Goal: Task Accomplishment & Management: Use online tool/utility

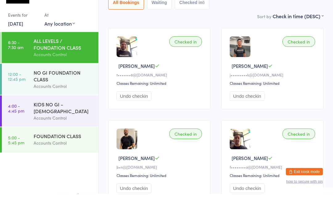
click at [67, 93] on div "NO GI FOUNDATION CLASS" at bounding box center [63, 100] width 59 height 14
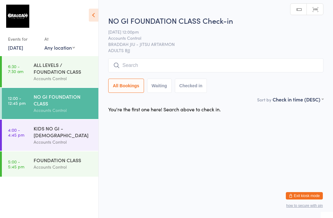
click at [151, 67] on input "search" at bounding box center [215, 65] width 215 height 14
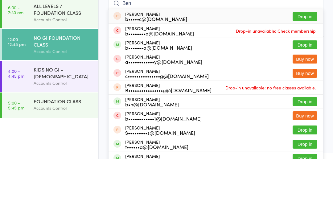
type input "Ben"
click at [304, 99] on button "Drop in" at bounding box center [304, 103] width 25 height 9
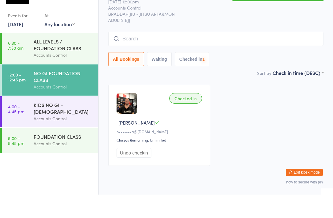
click at [154, 55] on input "search" at bounding box center [215, 62] width 215 height 14
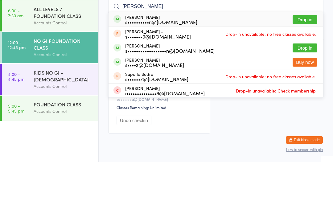
type input "[PERSON_NAME]"
click at [307, 71] on button "Drop in" at bounding box center [304, 75] width 25 height 9
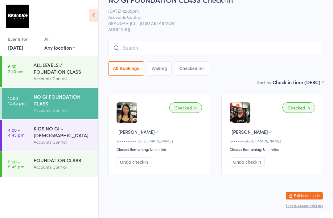
click at [194, 41] on input "search" at bounding box center [215, 48] width 215 height 14
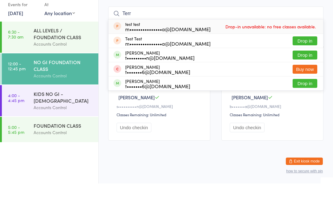
type input "Terr"
click at [304, 85] on button "Drop in" at bounding box center [304, 89] width 25 height 9
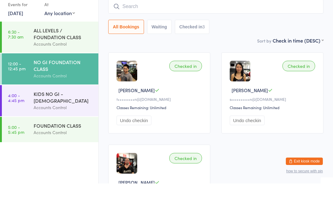
scroll to position [56, 0]
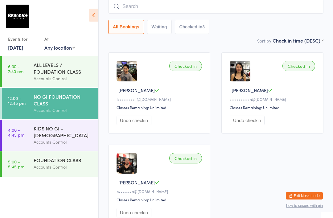
click at [138, 7] on input "search" at bounding box center [215, 6] width 215 height 14
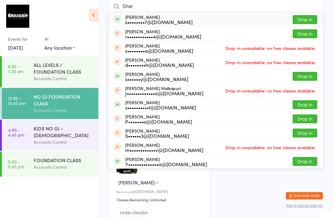
type input "Shar"
click at [303, 18] on button "Drop in" at bounding box center [304, 19] width 25 height 9
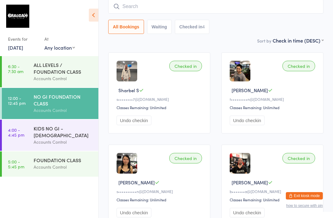
click at [291, 6] on input "search" at bounding box center [215, 6] width 215 height 14
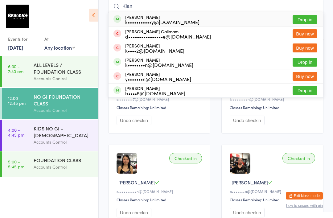
type input "Kian"
click at [304, 19] on button "Drop in" at bounding box center [304, 19] width 25 height 9
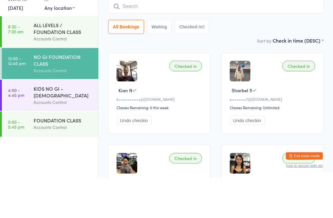
scroll to position [8, 0]
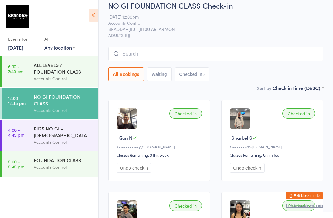
click at [190, 54] on input "search" at bounding box center [215, 54] width 215 height 14
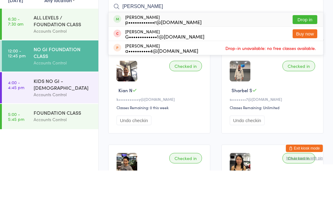
type input "[PERSON_NAME]"
click at [160, 67] on div "p••••••••••••r@[DOMAIN_NAME]" at bounding box center [163, 69] width 76 height 5
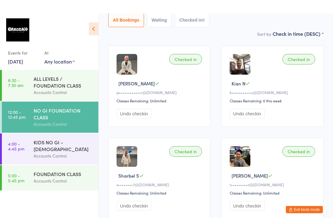
scroll to position [0, 0]
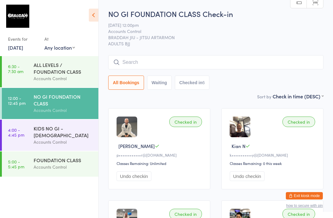
click at [228, 65] on input "search" at bounding box center [215, 62] width 215 height 14
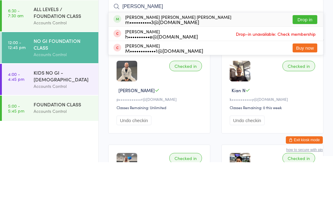
type input "[PERSON_NAME]"
click at [307, 71] on button "Drop in" at bounding box center [304, 75] width 25 height 9
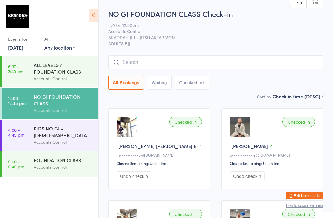
click at [135, 61] on input "search" at bounding box center [215, 62] width 215 height 14
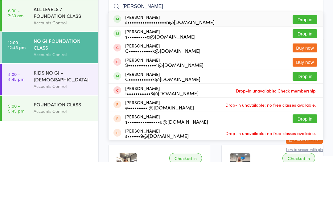
type input "[PERSON_NAME]"
click at [308, 85] on button "Drop in" at bounding box center [304, 89] width 25 height 9
